Goal: Check status: Check status

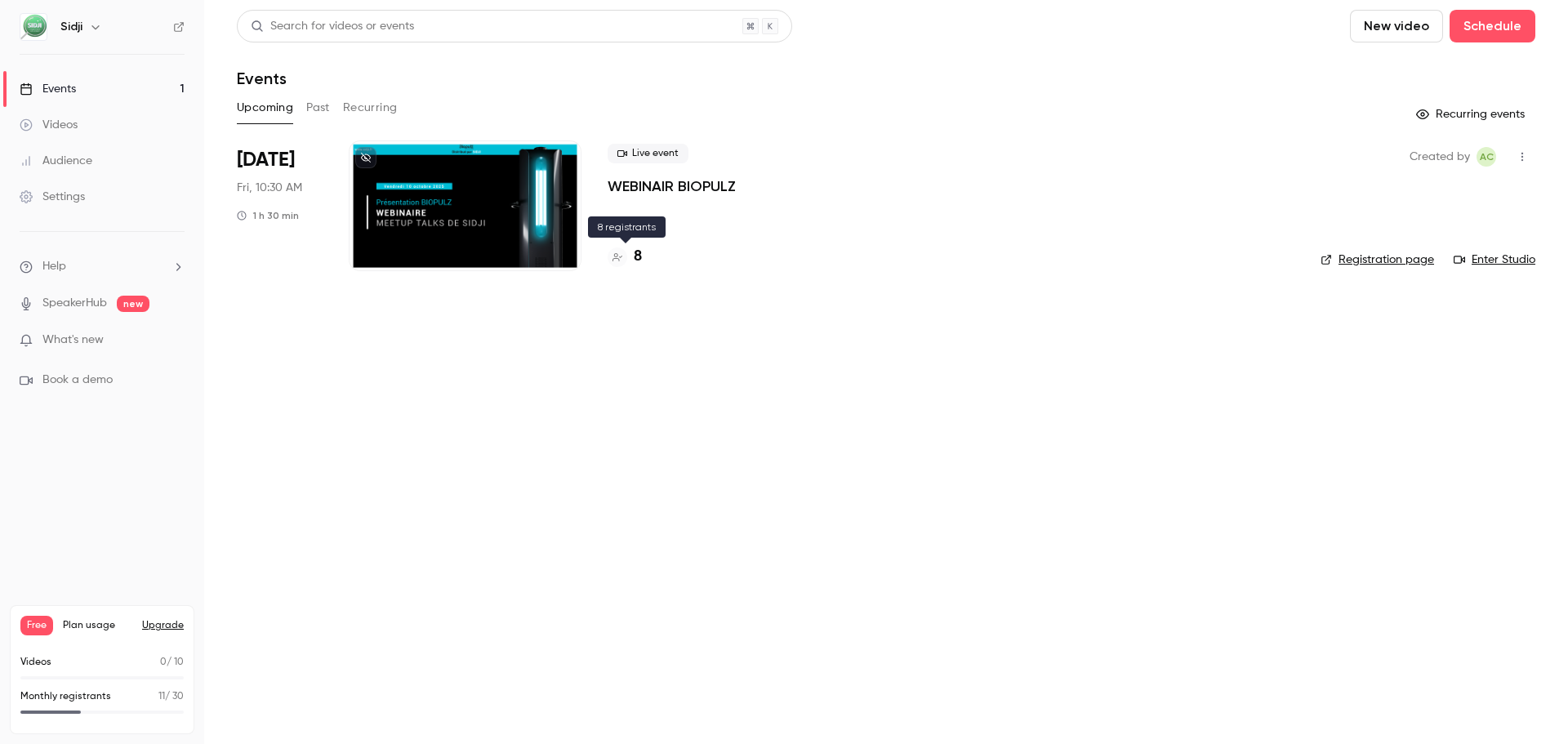
click at [616, 267] on div "8" at bounding box center [625, 257] width 34 height 22
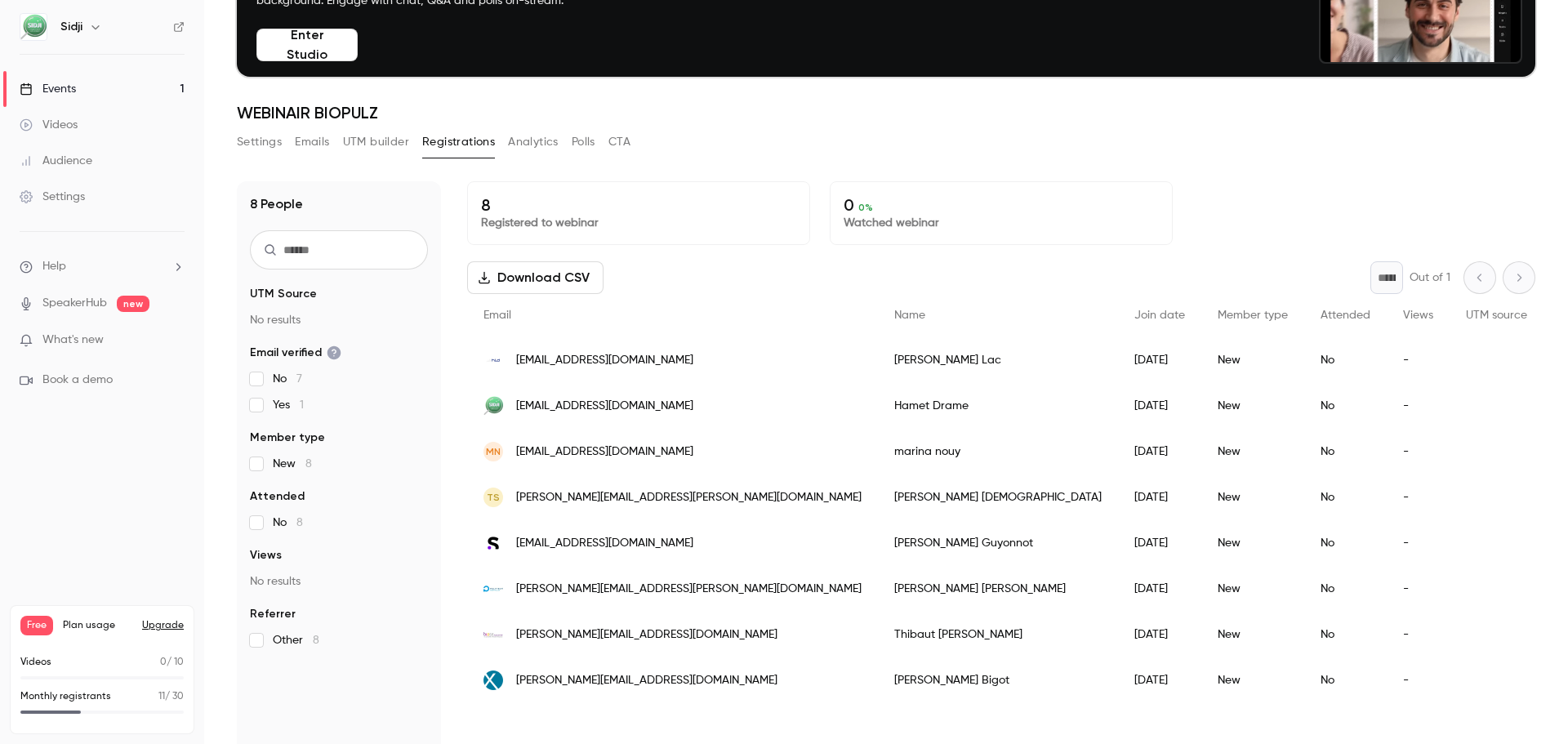
scroll to position [160, 0]
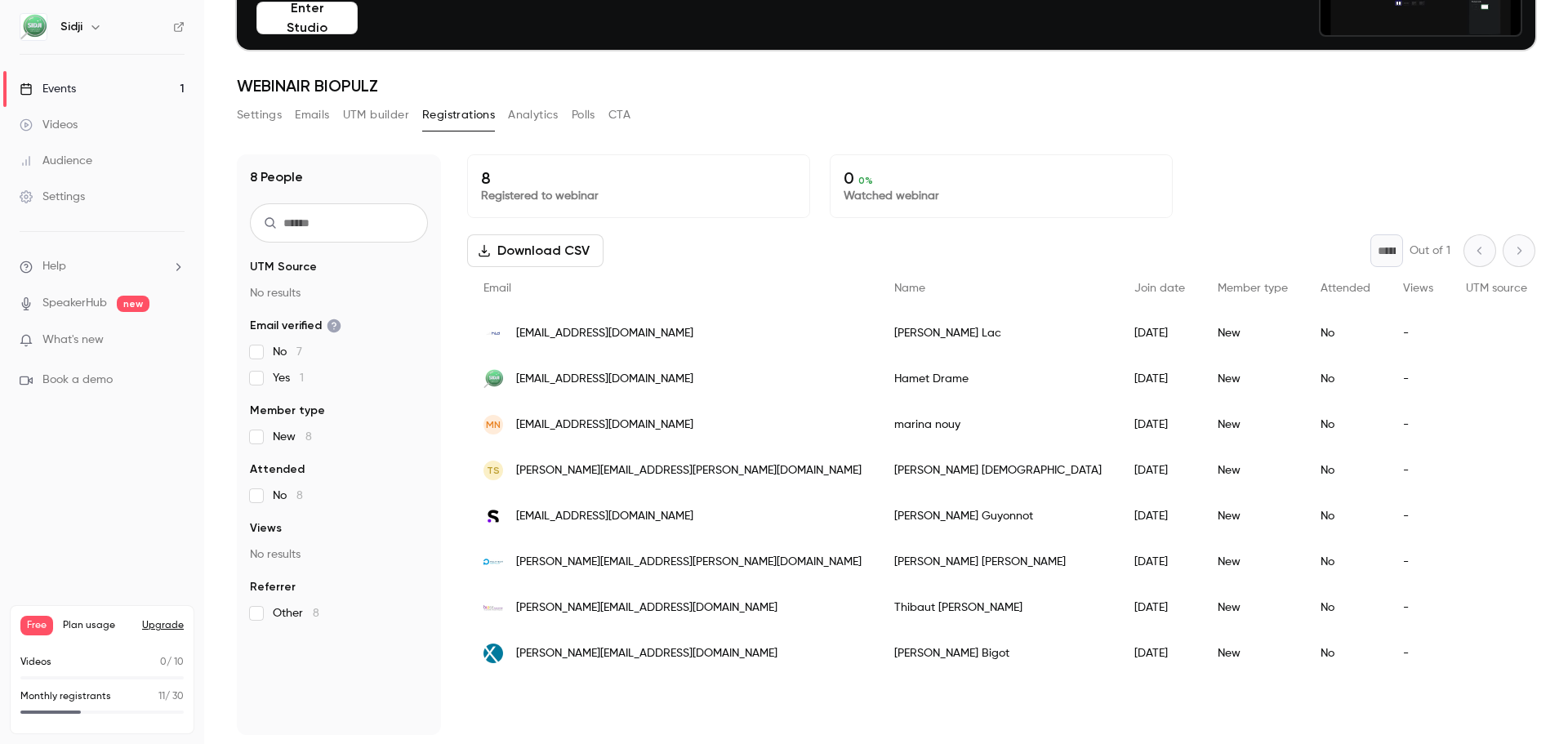
scroll to position [160, 0]
click at [1143, 689] on div "8 Registered to webinar 0 0 % Watched webinar Download CSV * Out of 1 Email Nam…" at bounding box center [1001, 444] width 1068 height 581
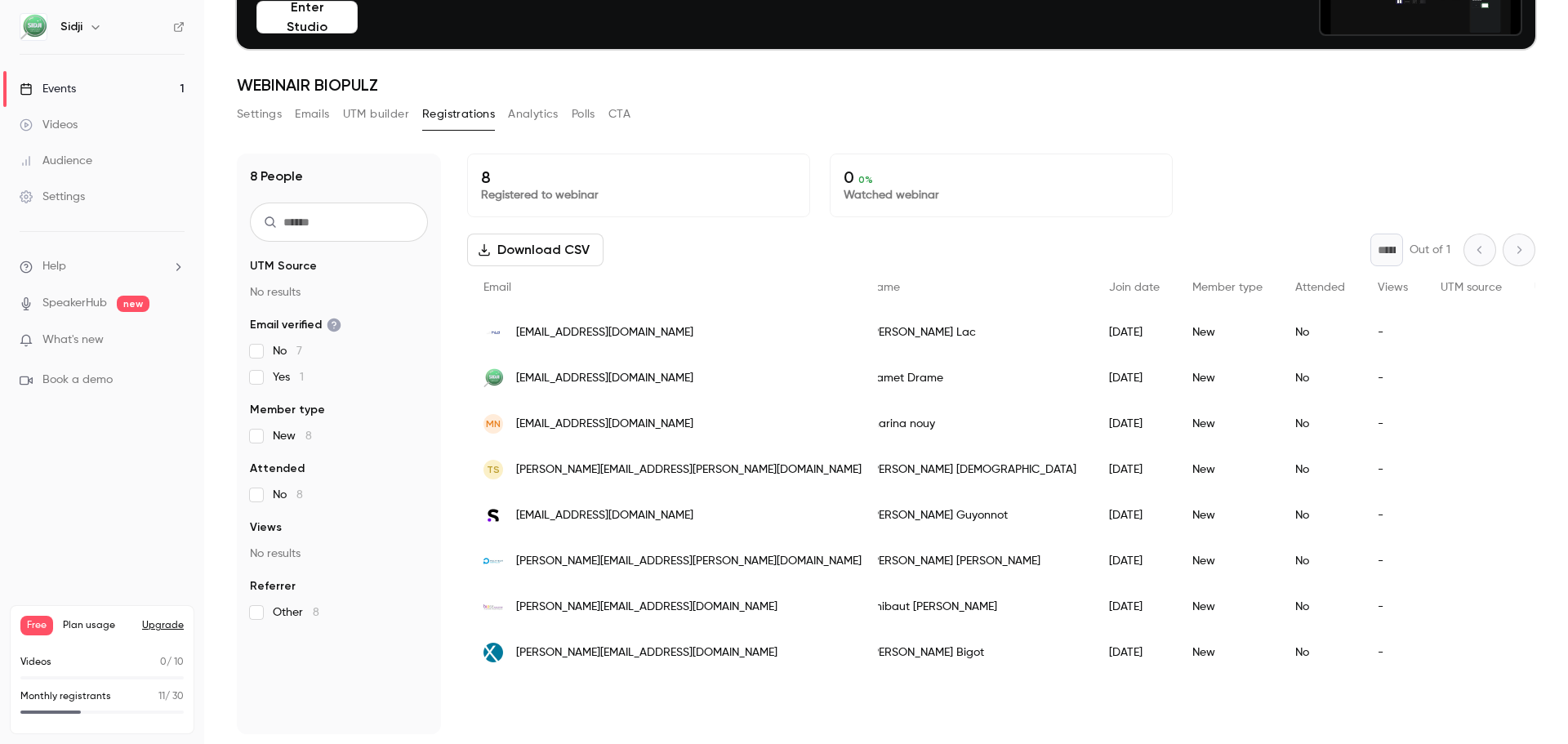
scroll to position [0, 0]
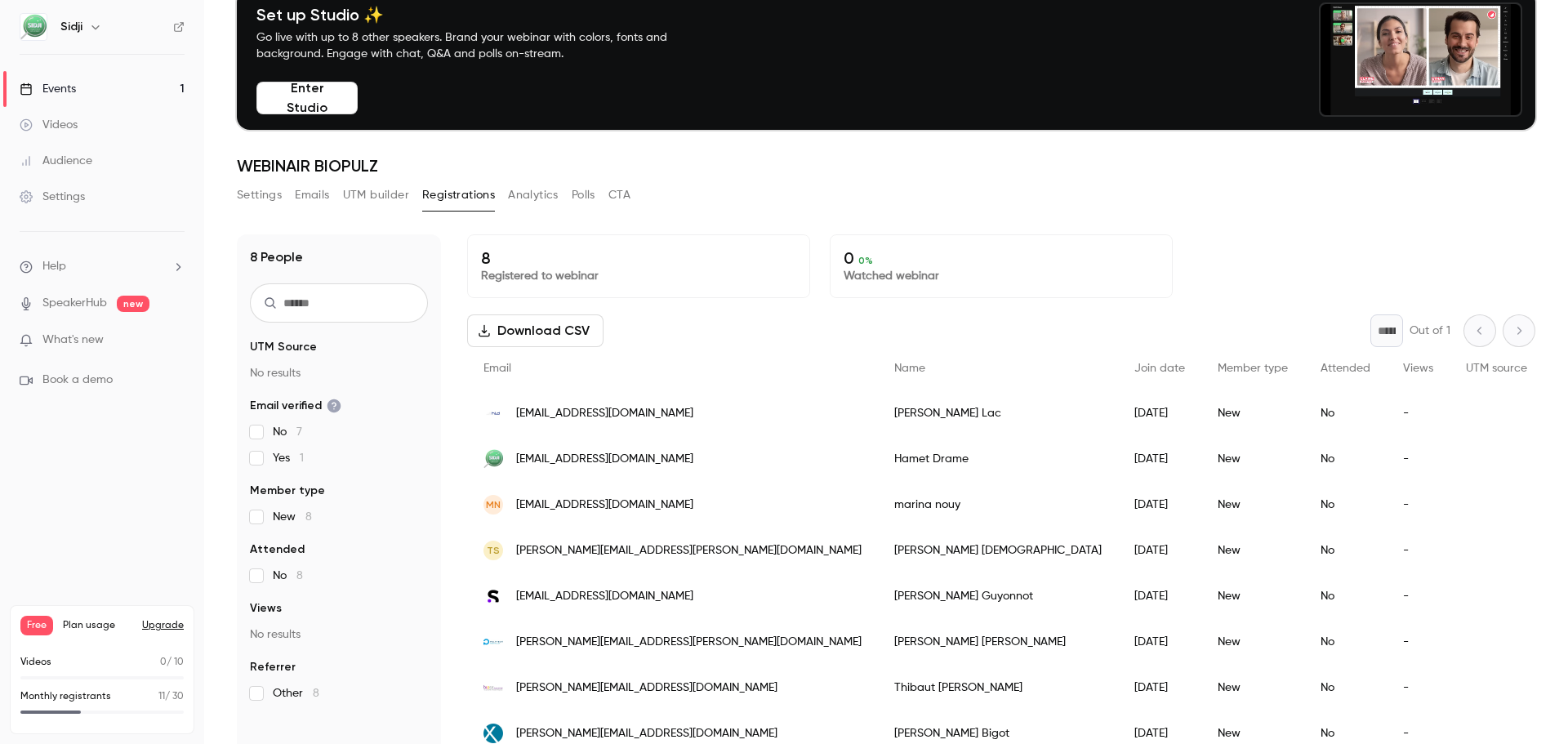
scroll to position [82, 0]
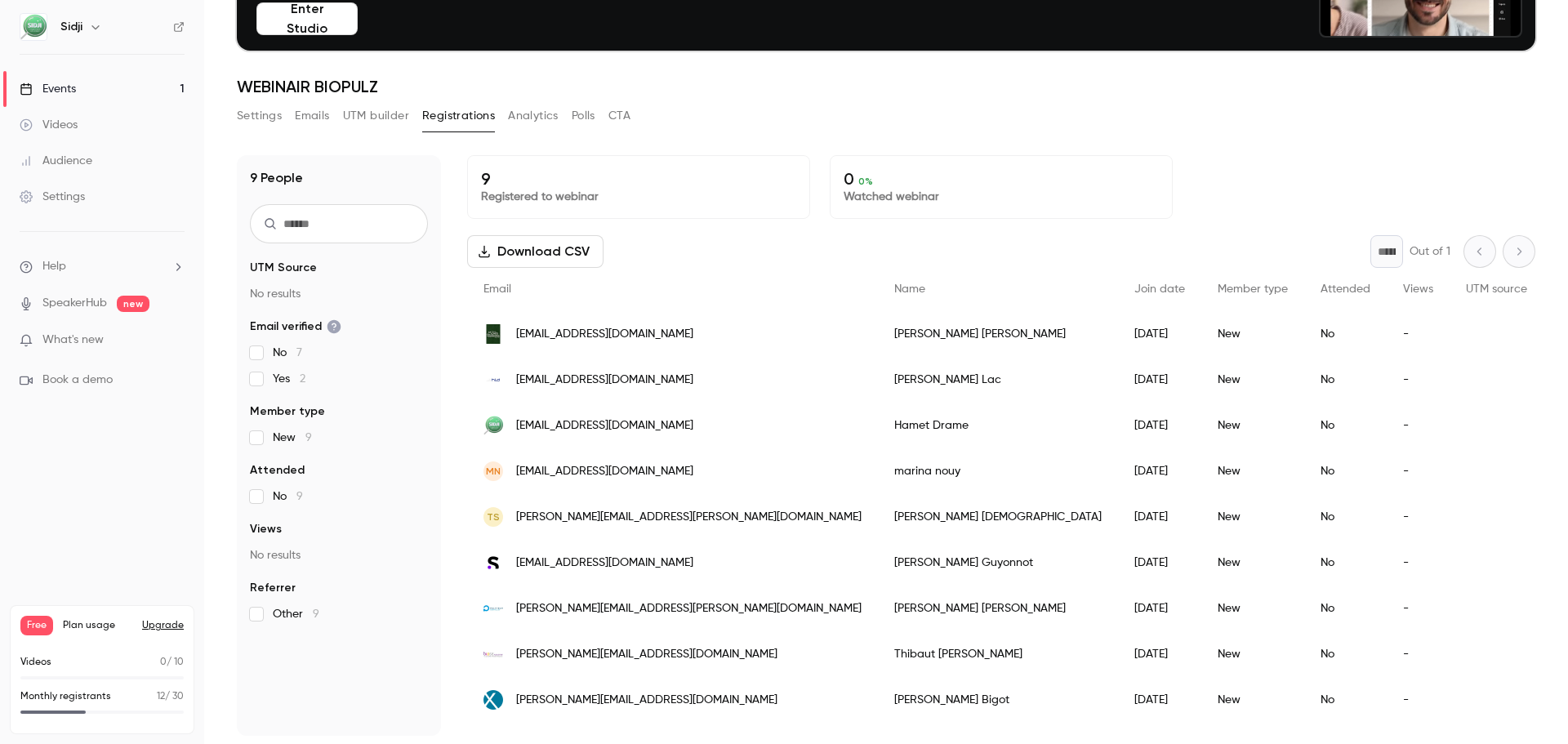
scroll to position [160, 0]
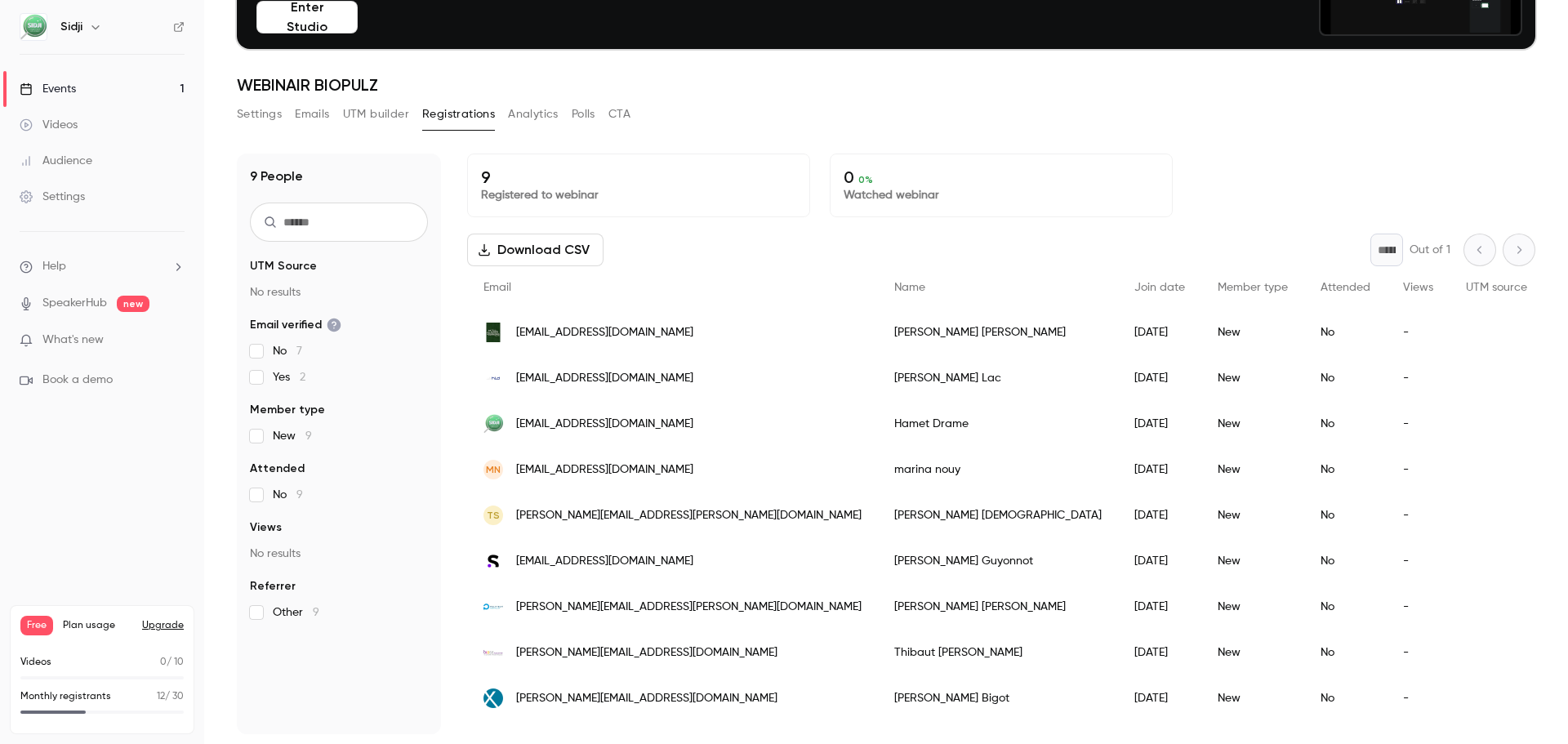
click at [178, 103] on link "Events 1" at bounding box center [102, 89] width 204 height 36
